Goal: Task Accomplishment & Management: Manage account settings

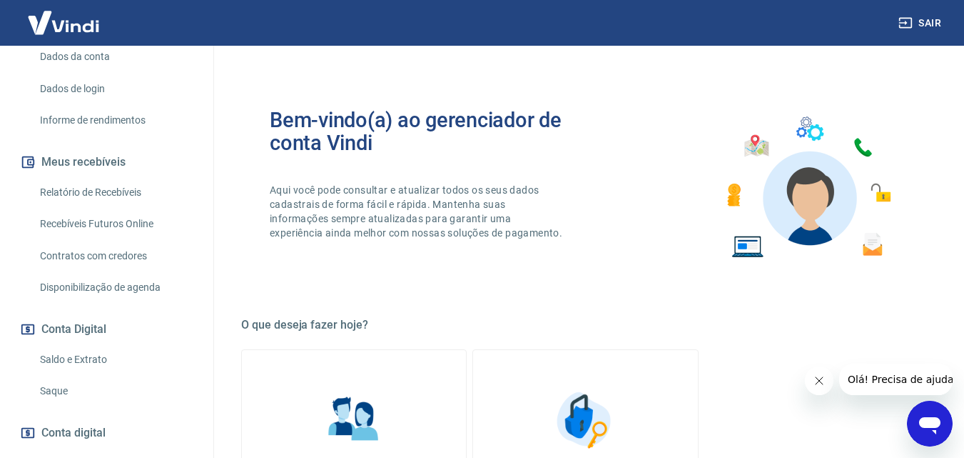
scroll to position [214, 0]
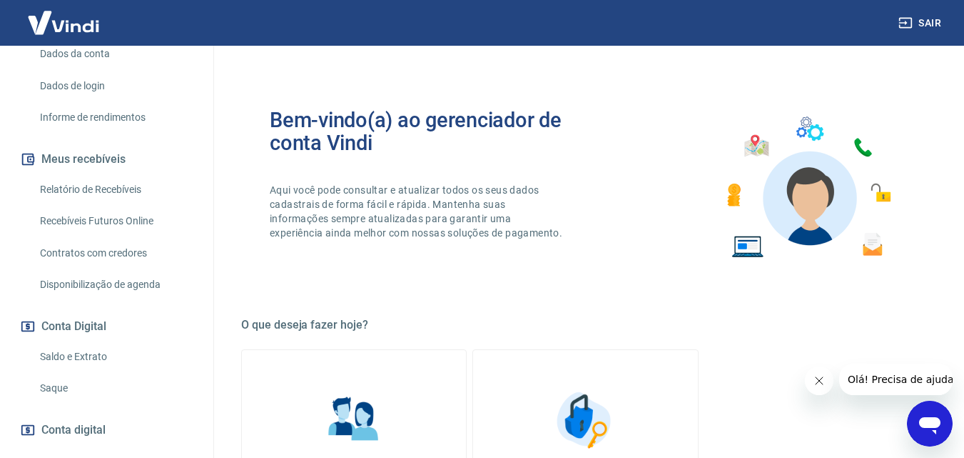
click at [70, 403] on link "Saque" at bounding box center [115, 387] width 162 height 29
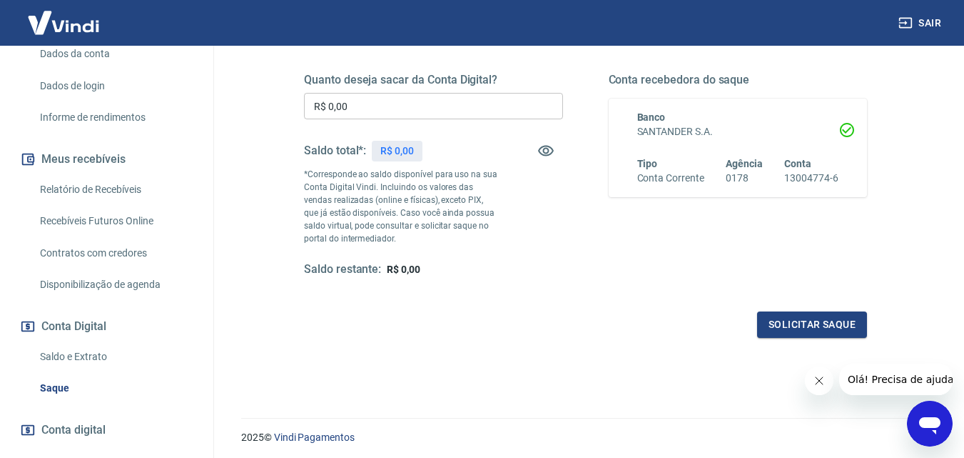
scroll to position [143, 0]
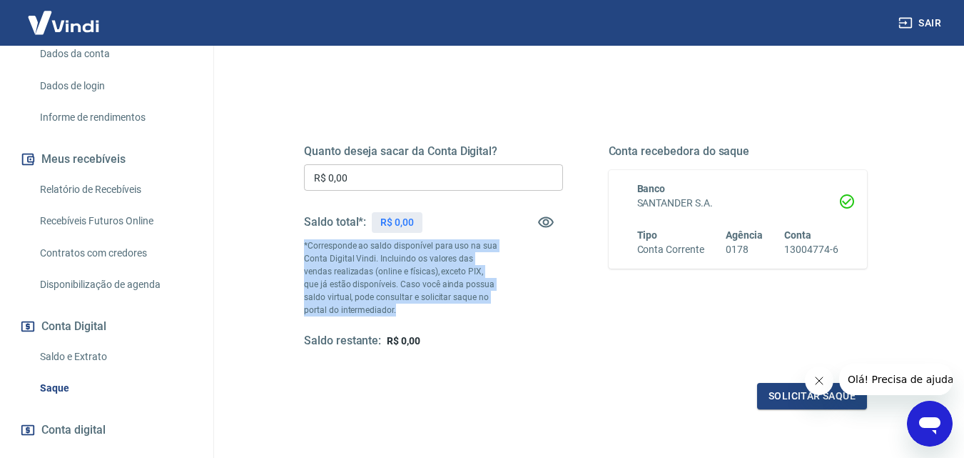
drag, startPoint x: 398, startPoint y: 306, endPoint x: 298, endPoint y: 244, distance: 117.7
click at [298, 244] on div "Quanto deseja sacar da Conta Digital? R$ 0,00 ​ Saldo total*: R$ 0,00 *Correspo…" at bounding box center [585, 253] width 597 height 345
click at [280, 283] on div "Quanto deseja sacar da Conta Digital? R$ 0,00 ​ Saldo total*: R$ 0,00 *Correspo…" at bounding box center [586, 253] width 632 height 345
drag, startPoint x: 301, startPoint y: 238, endPoint x: 418, endPoint y: 328, distance: 148.1
click at [410, 313] on div "Quanto deseja sacar da Conta Digital? R$ 0,00 ​ Saldo total*: R$ 0,00 *Correspo…" at bounding box center [585, 253] width 597 height 345
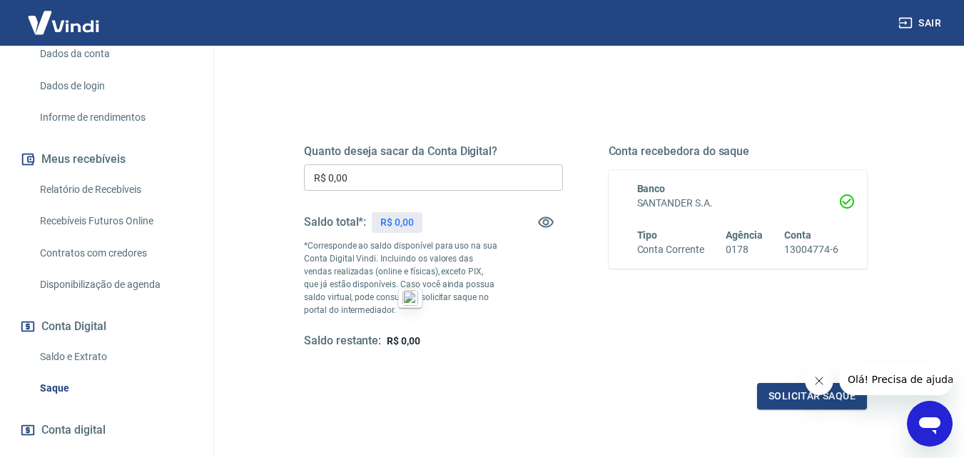
click at [430, 335] on div "Saldo restante: R$ 0,00" at bounding box center [433, 340] width 259 height 15
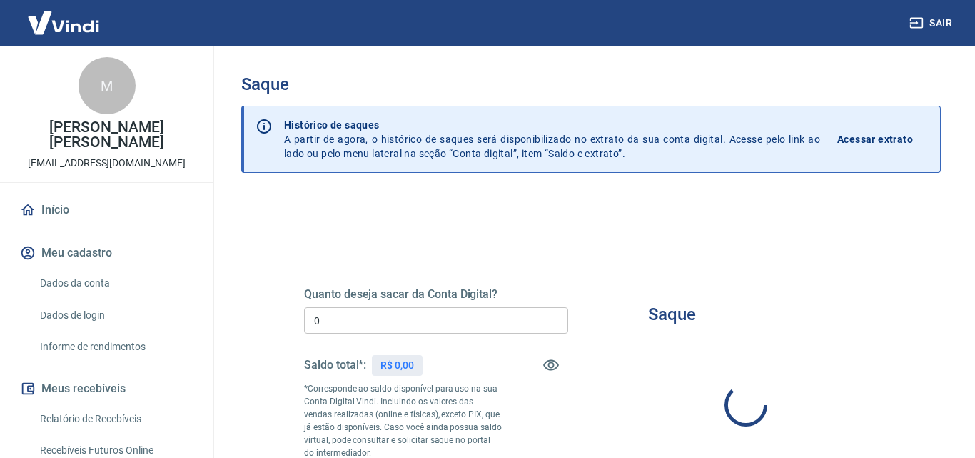
type input "R$ 0,00"
